Goal: Communication & Community: Connect with others

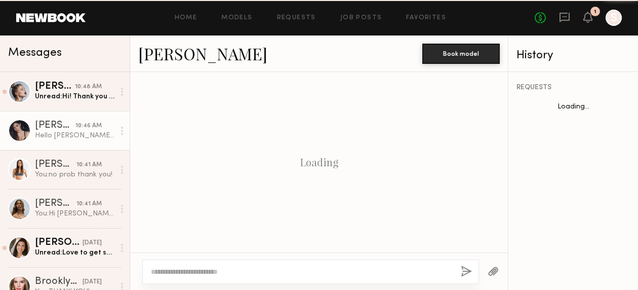
scroll to position [423, 0]
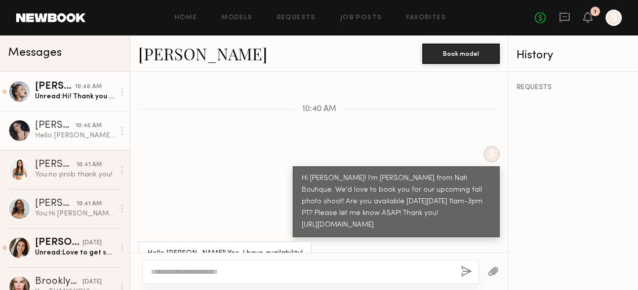
click at [65, 99] on div "Unread: Hi! Thank you for your message, unfortunately I’m already booked at thi…" at bounding box center [74, 97] width 79 height 10
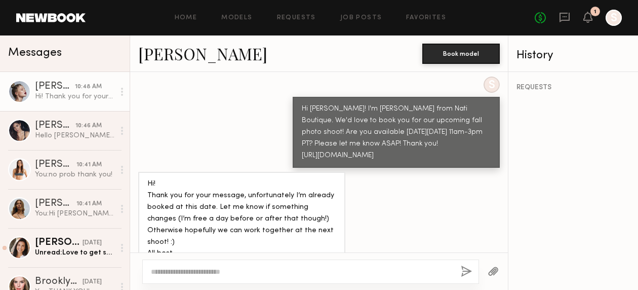
scroll to position [488, 0]
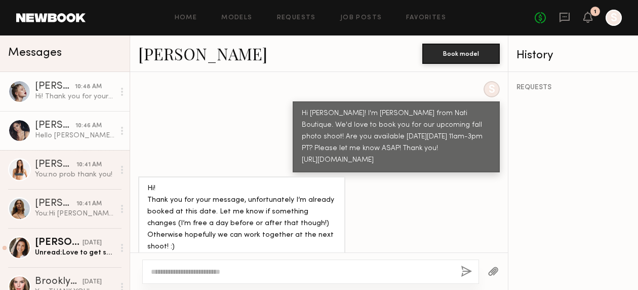
click at [79, 131] on div "Hello [PERSON_NAME]! Yes, I have availability!" at bounding box center [74, 136] width 79 height 10
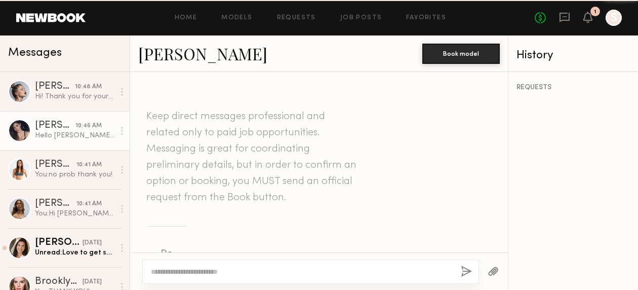
scroll to position [423, 0]
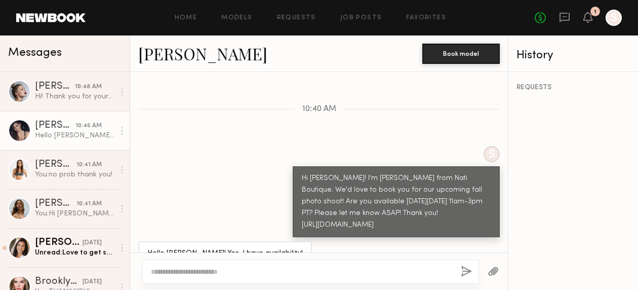
click at [289, 272] on textarea at bounding box center [302, 271] width 302 height 10
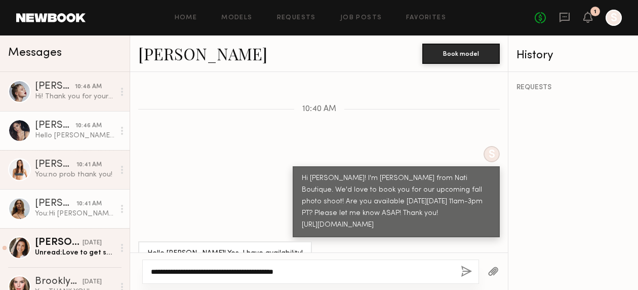
type textarea "**********"
click at [73, 216] on div "You: Hi Jana! I'm Carolyn from Nati Boutique. We'd love to book you for our upc…" at bounding box center [74, 214] width 79 height 10
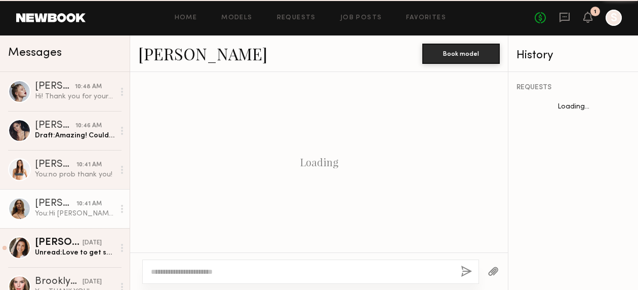
scroll to position [395, 0]
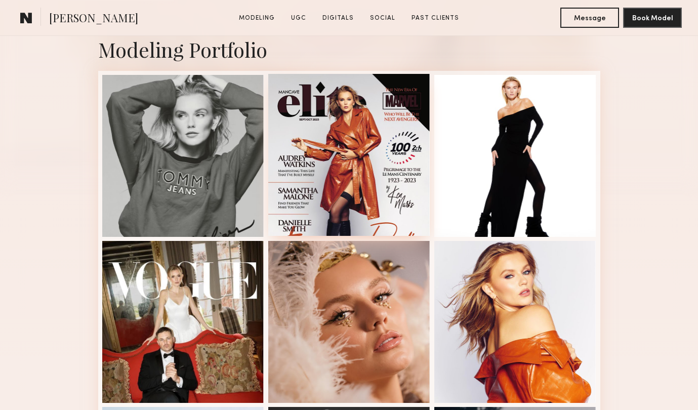
scroll to position [225, 0]
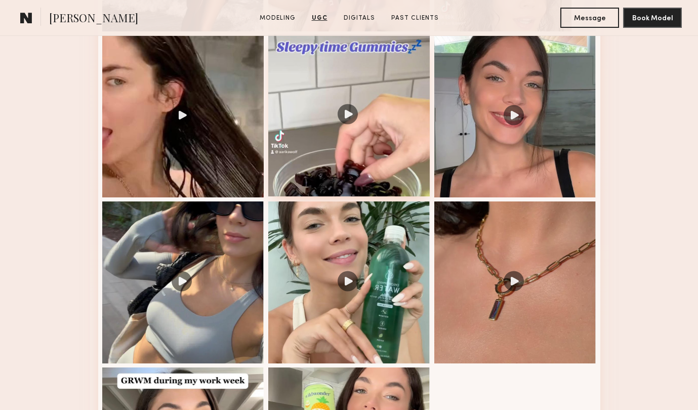
scroll to position [1279, 0]
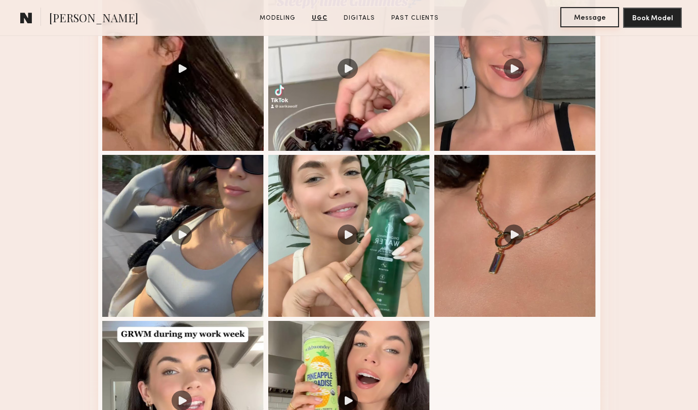
click at [602, 21] on button "Message" at bounding box center [589, 17] width 59 height 20
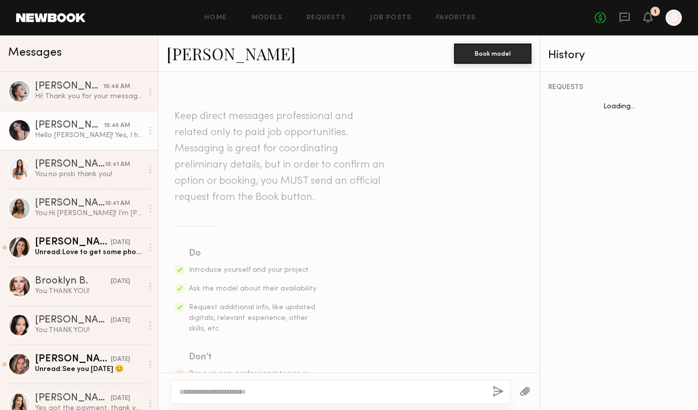
scroll to position [303, 0]
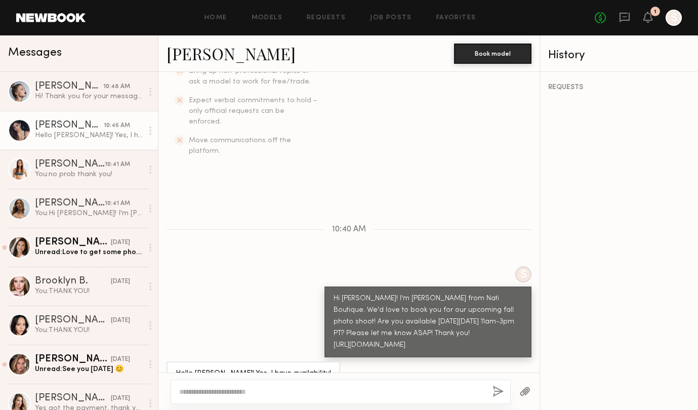
drag, startPoint x: 417, startPoint y: 323, endPoint x: 365, endPoint y: 275, distance: 70.6
click at [365, 293] on div "Hi [PERSON_NAME]! I'm [PERSON_NAME] from Nati Boutique. We'd love to book you f…" at bounding box center [428, 322] width 189 height 58
copy div "I'm Carolyn from Nati Boutique. We'd love to book you for our upcoming fall pho…"
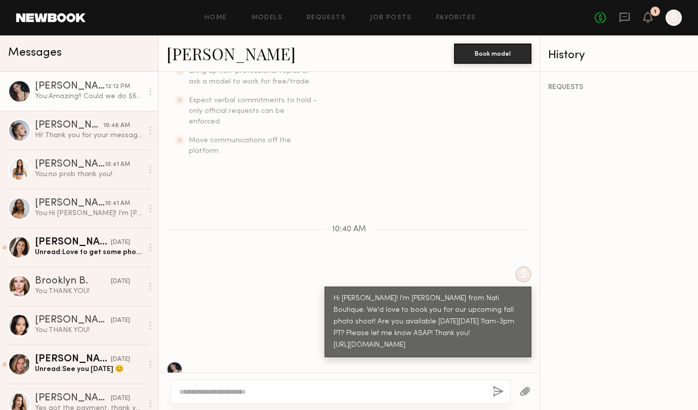
scroll to position [429, 0]
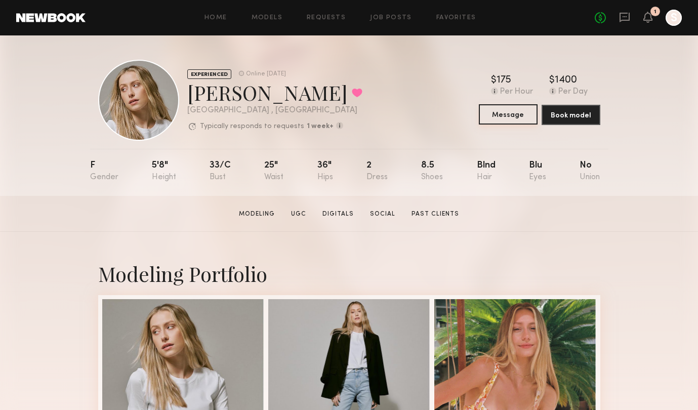
click at [501, 122] on button "Message" at bounding box center [508, 114] width 59 height 20
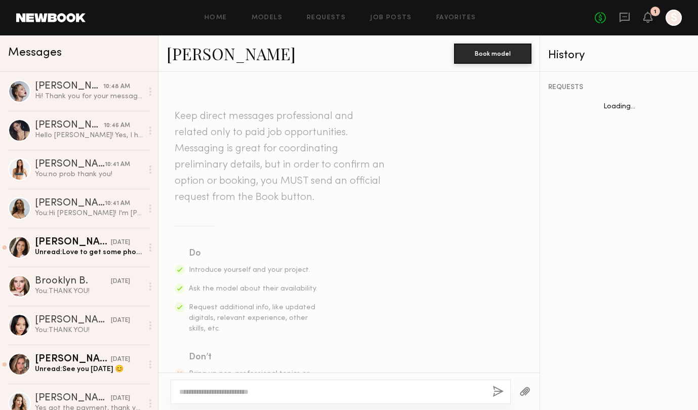
scroll to position [742, 0]
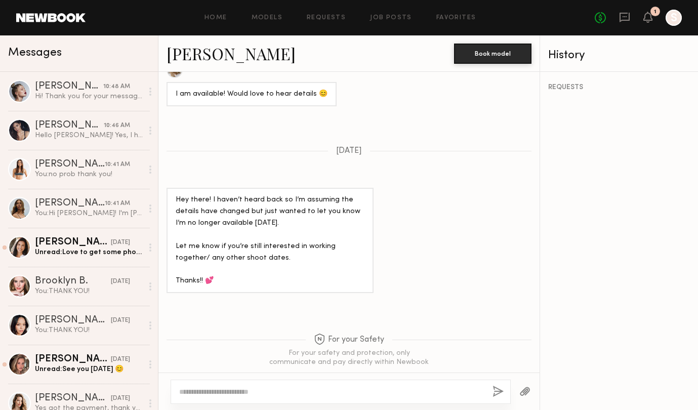
click at [256, 398] on div at bounding box center [341, 392] width 340 height 24
click at [307, 397] on div at bounding box center [341, 392] width 340 height 24
click at [288, 389] on textarea at bounding box center [331, 392] width 305 height 10
paste textarea "**********"
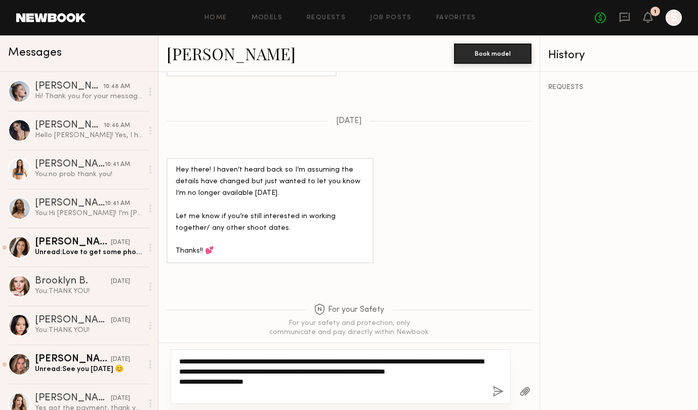
scroll to position [772, 0]
type textarea "**********"
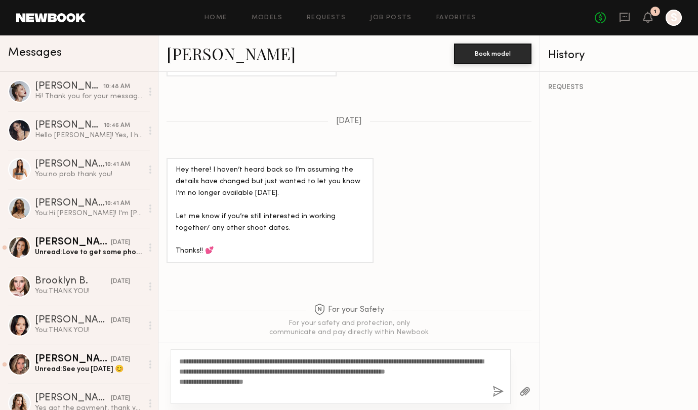
click at [498, 393] on button "button" at bounding box center [497, 392] width 11 height 13
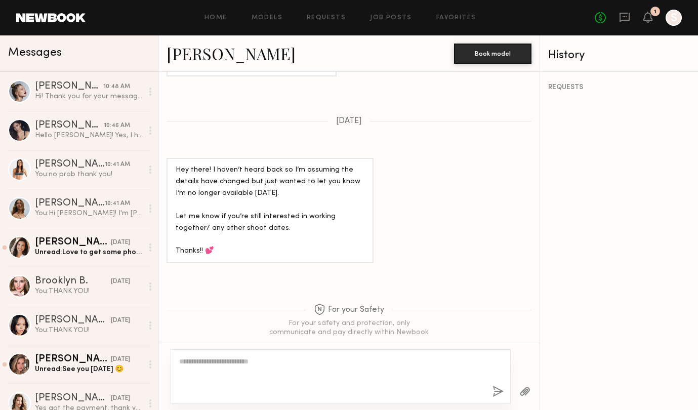
scroll to position [972, 0]
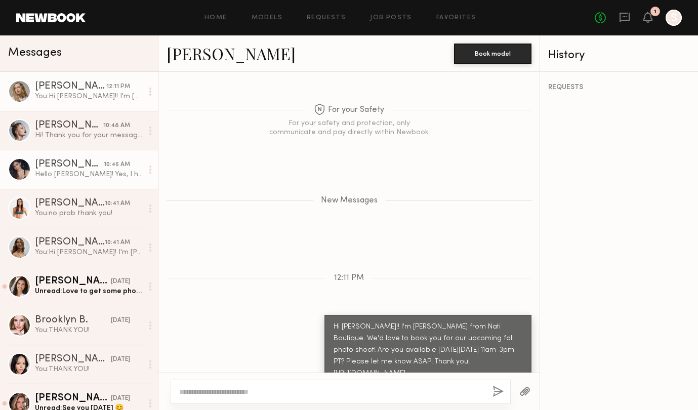
click at [50, 180] on link "Aarika W. 10:46 AM Hello Carolyn! Yes, I have availability!" at bounding box center [79, 169] width 158 height 39
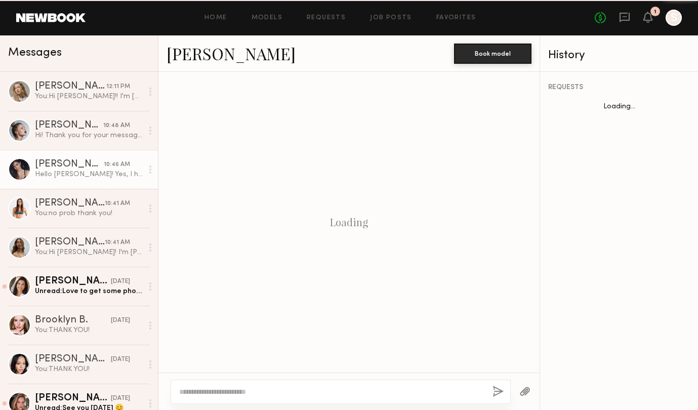
scroll to position [303, 0]
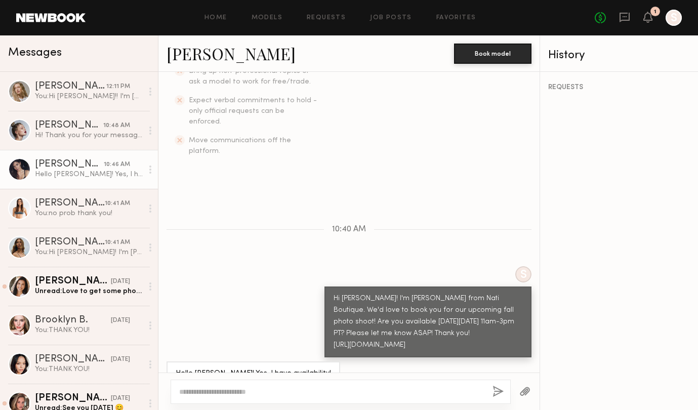
click at [324, 391] on textarea at bounding box center [331, 392] width 305 height 10
type textarea "**********"
click at [497, 390] on button "button" at bounding box center [497, 392] width 11 height 13
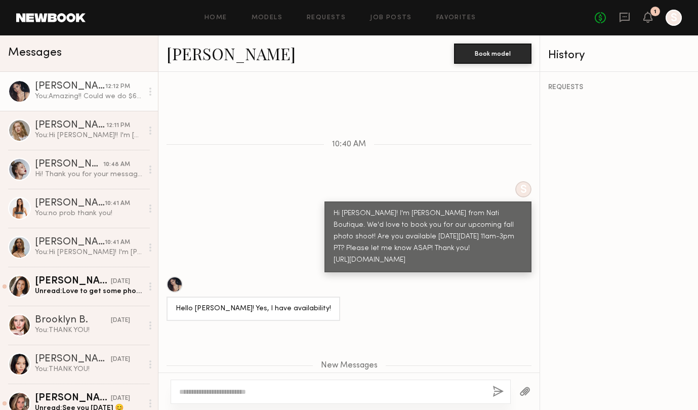
scroll to position [429, 0]
